Goal: Information Seeking & Learning: Check status

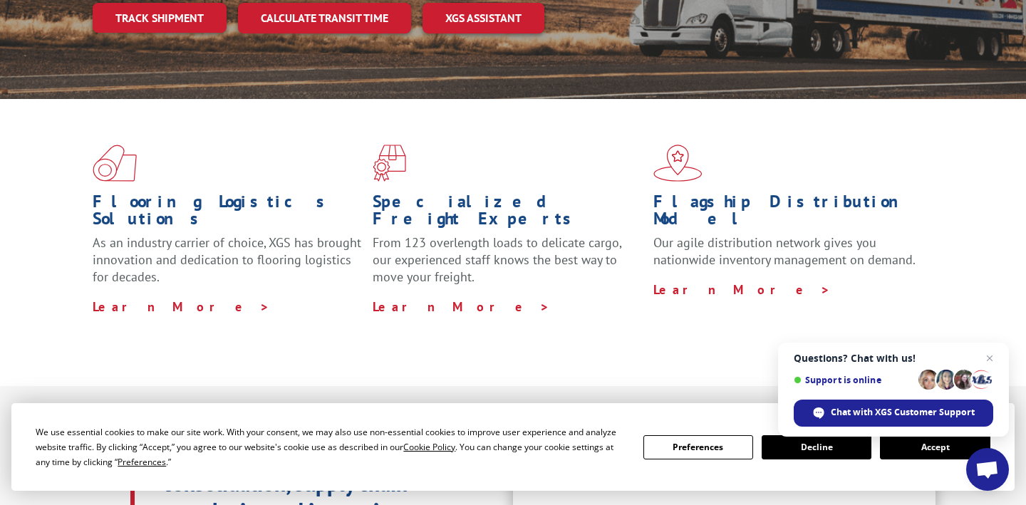
scroll to position [302, 0]
click at [943, 447] on button "Accept" at bounding box center [935, 447] width 110 height 24
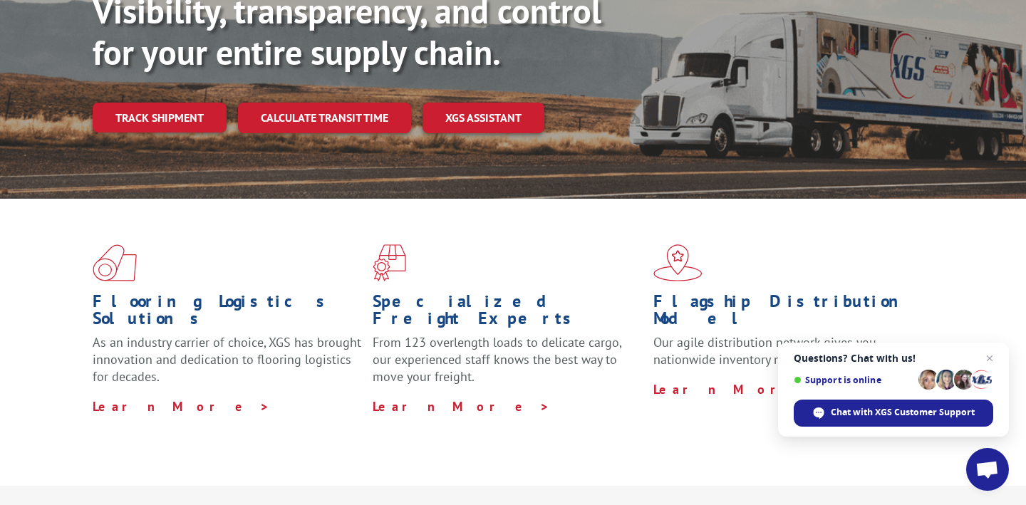
scroll to position [0, 0]
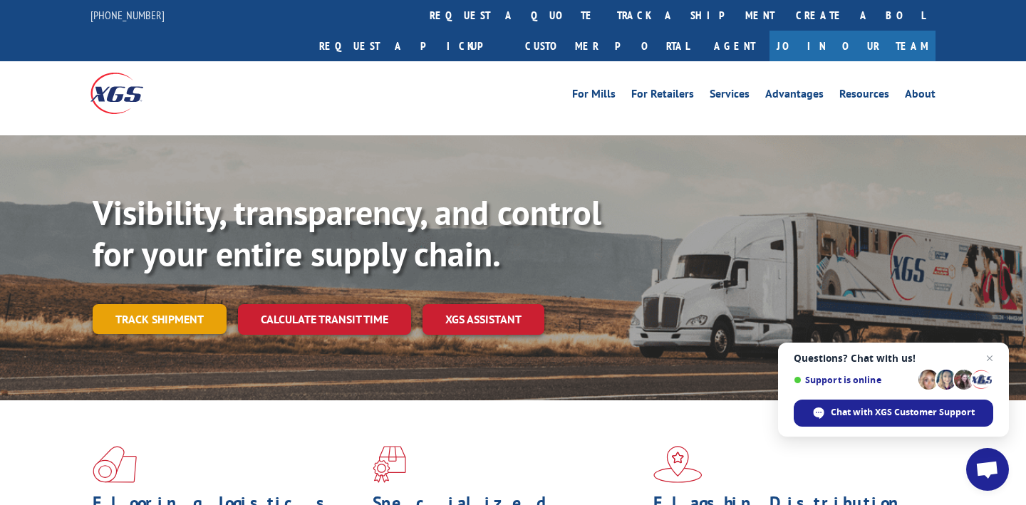
click at [174, 304] on link "Track shipment" at bounding box center [160, 319] width 134 height 30
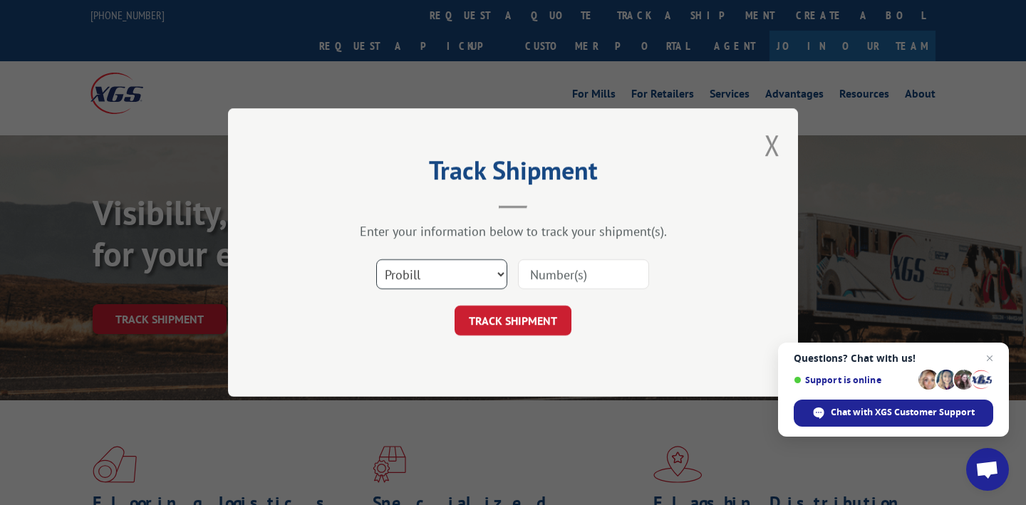
click at [430, 274] on select "Select category... Probill BOL PO" at bounding box center [441, 274] width 131 height 30
select select "po"
click at [376, 259] on select "Select category... Probill BOL PO" at bounding box center [441, 274] width 131 height 30
click at [573, 269] on input at bounding box center [583, 274] width 131 height 30
paste input "SO1575447"
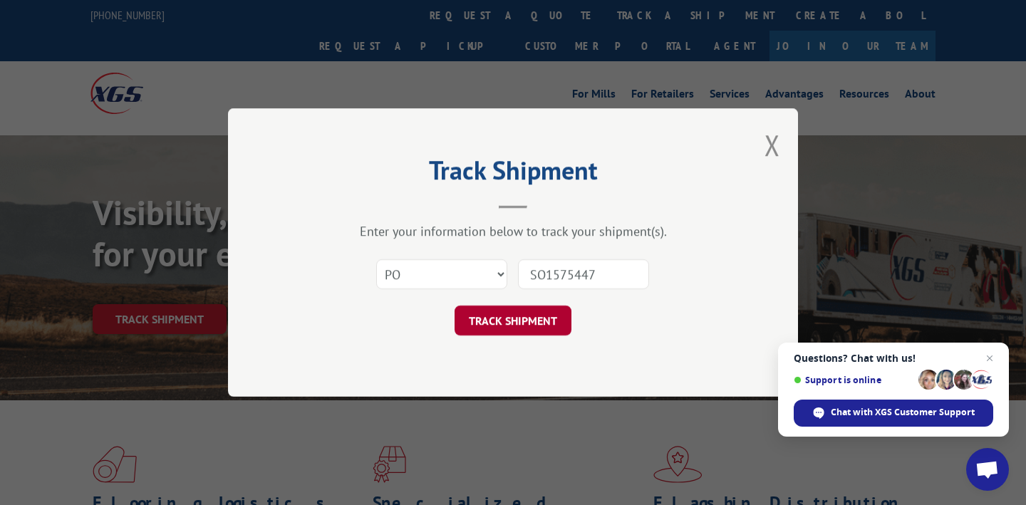
type input "SO1575447"
click at [512, 318] on button "TRACK SHIPMENT" at bounding box center [513, 321] width 117 height 30
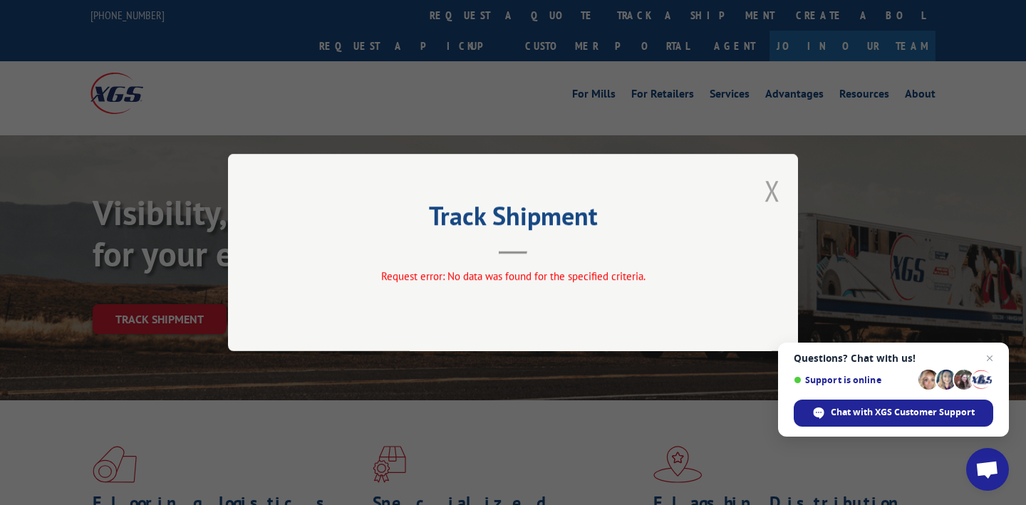
click at [779, 185] on button "Close modal" at bounding box center [773, 191] width 16 height 38
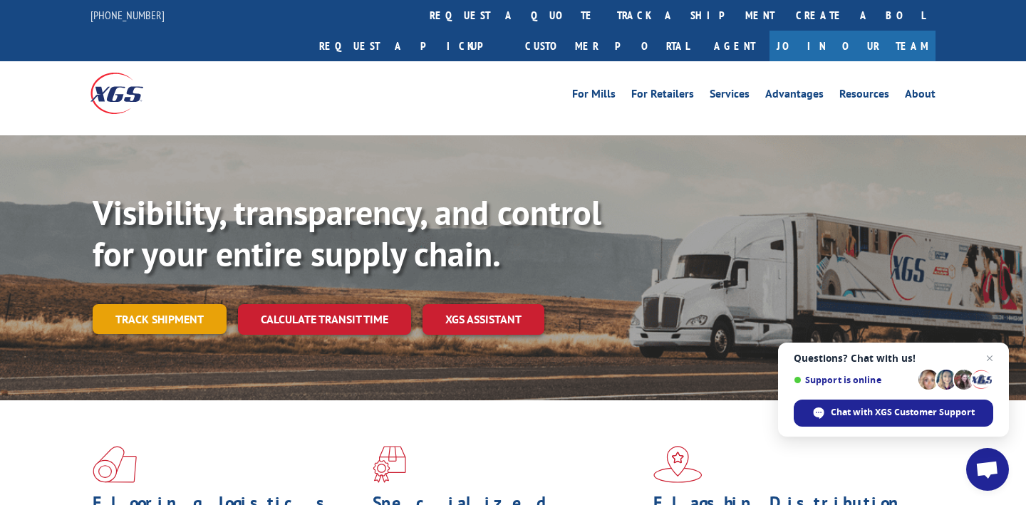
click at [186, 304] on link "Track shipment" at bounding box center [160, 319] width 134 height 30
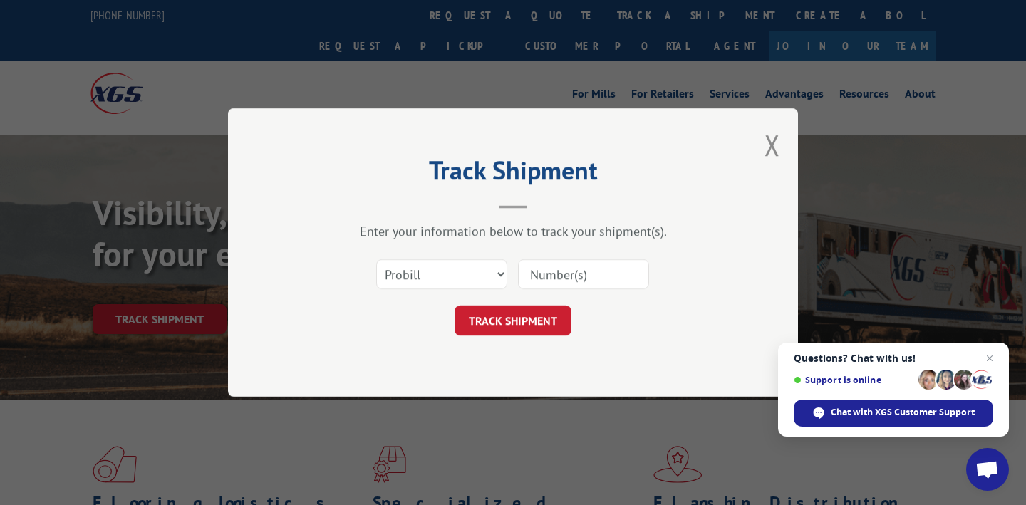
click at [556, 278] on input at bounding box center [583, 274] width 131 height 30
drag, startPoint x: 545, startPoint y: 276, endPoint x: 496, endPoint y: 275, distance: 49.2
click at [496, 275] on div "Select category... Probill BOL PO SO1575447" at bounding box center [512, 274] width 427 height 47
type input "1575447"
click at [500, 331] on button "TRACK SHIPMENT" at bounding box center [513, 321] width 117 height 30
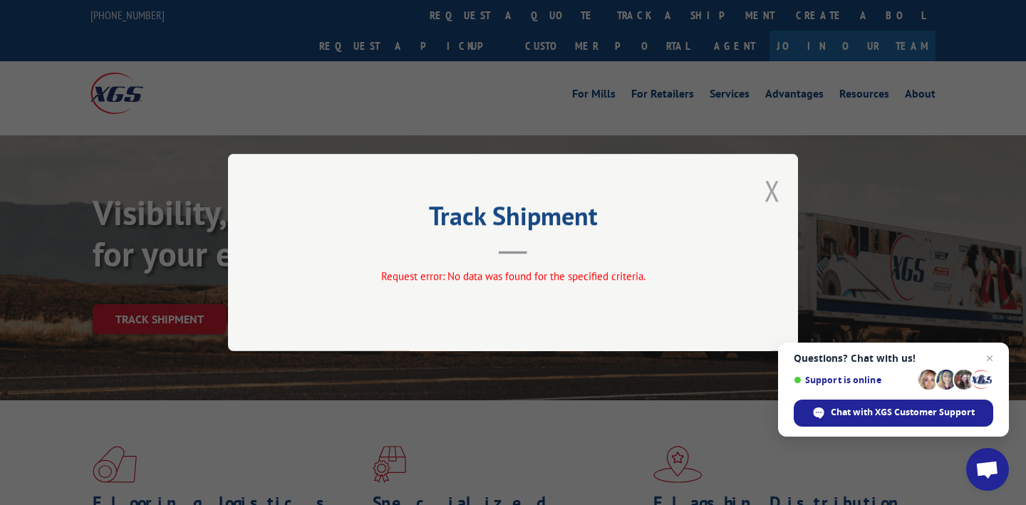
click at [775, 185] on button "Close modal" at bounding box center [773, 191] width 16 height 38
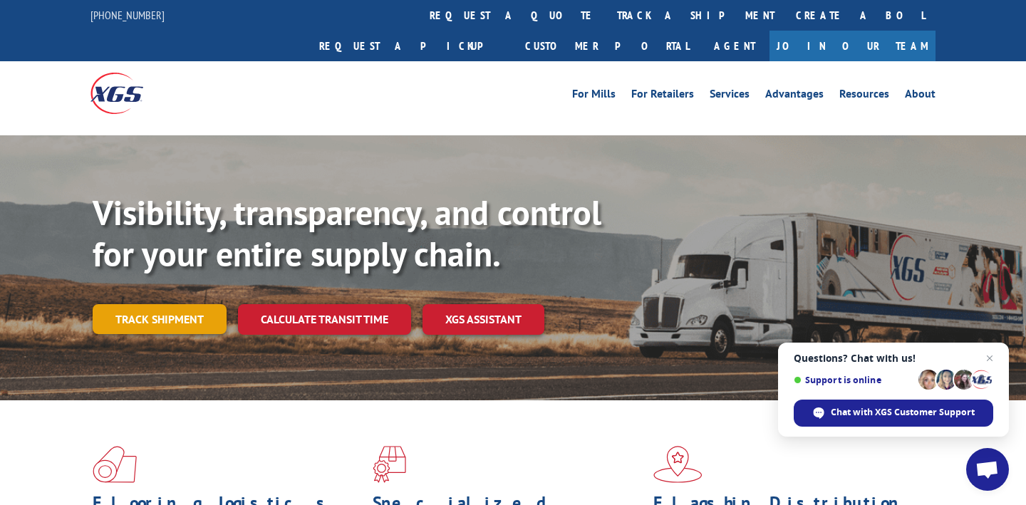
click at [172, 304] on link "Track shipment" at bounding box center [160, 319] width 134 height 30
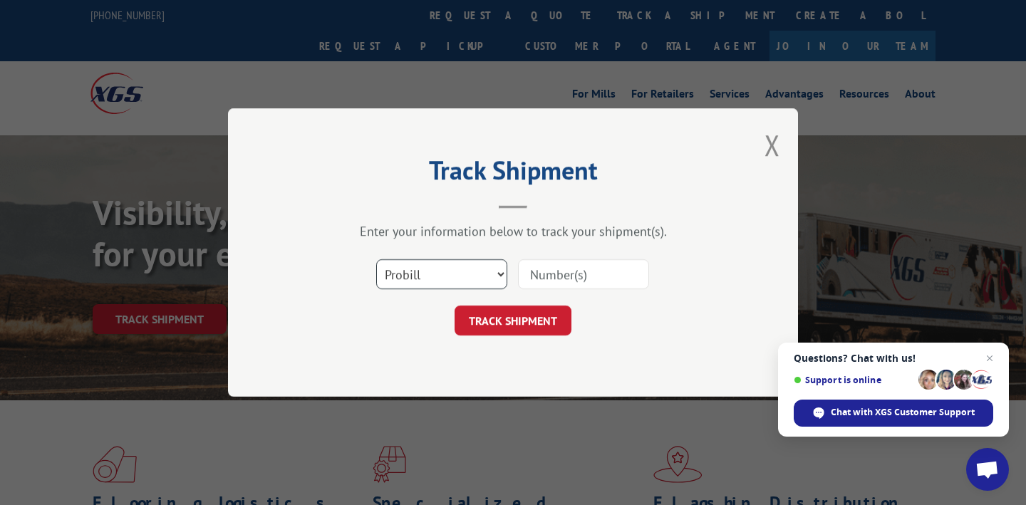
click at [440, 271] on select "Select category... Probill BOL PO" at bounding box center [441, 274] width 131 height 30
select select "po"
click at [376, 259] on select "Select category... Probill BOL PO" at bounding box center [441, 274] width 131 height 30
click at [562, 276] on input at bounding box center [583, 274] width 131 height 30
paste input "SO1575447"
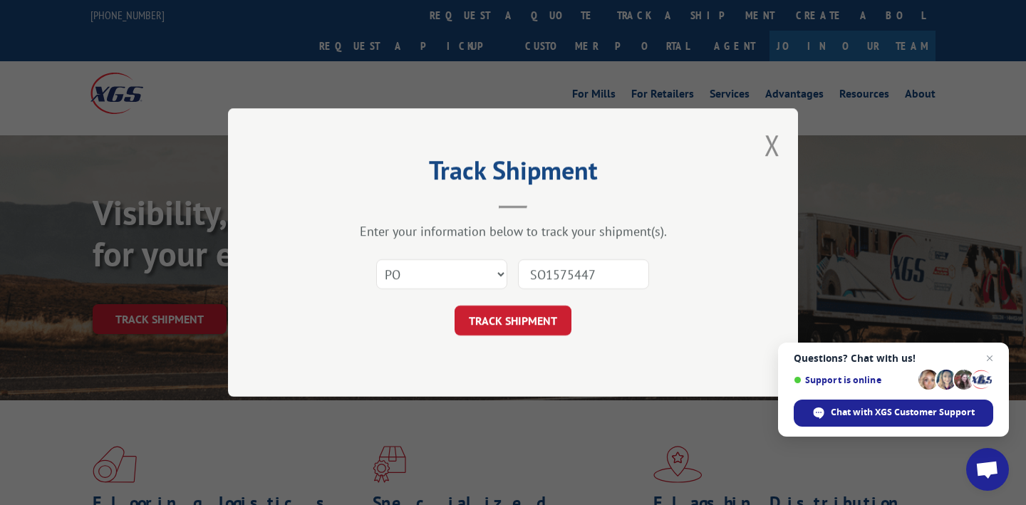
drag, startPoint x: 544, startPoint y: 276, endPoint x: 504, endPoint y: 272, distance: 40.1
click at [504, 272] on div "Select category... Probill BOL PO SO1575447" at bounding box center [512, 274] width 427 height 47
type input "1575447"
click at [515, 319] on button "TRACK SHIPMENT" at bounding box center [513, 321] width 117 height 30
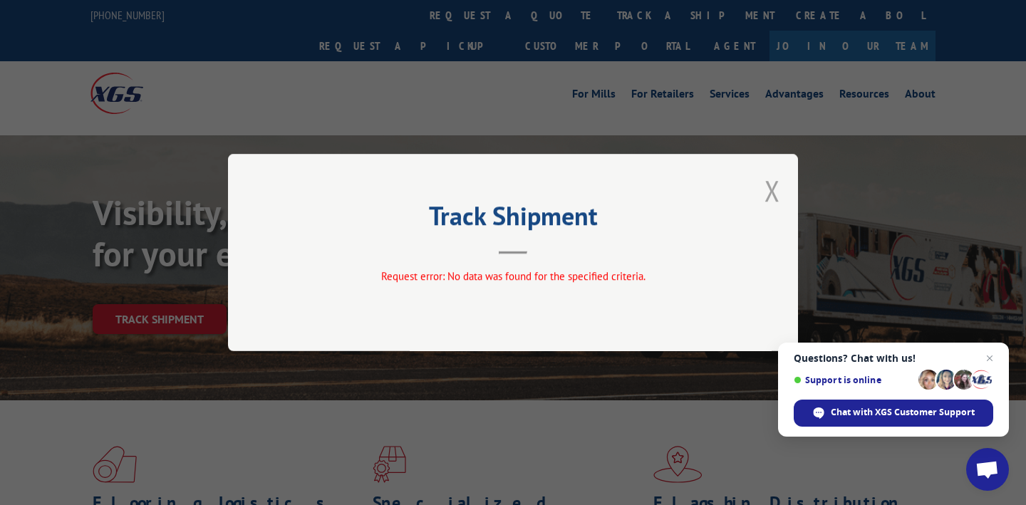
click at [769, 193] on button "Close modal" at bounding box center [773, 191] width 16 height 38
